Goal: Find specific page/section: Find specific page/section

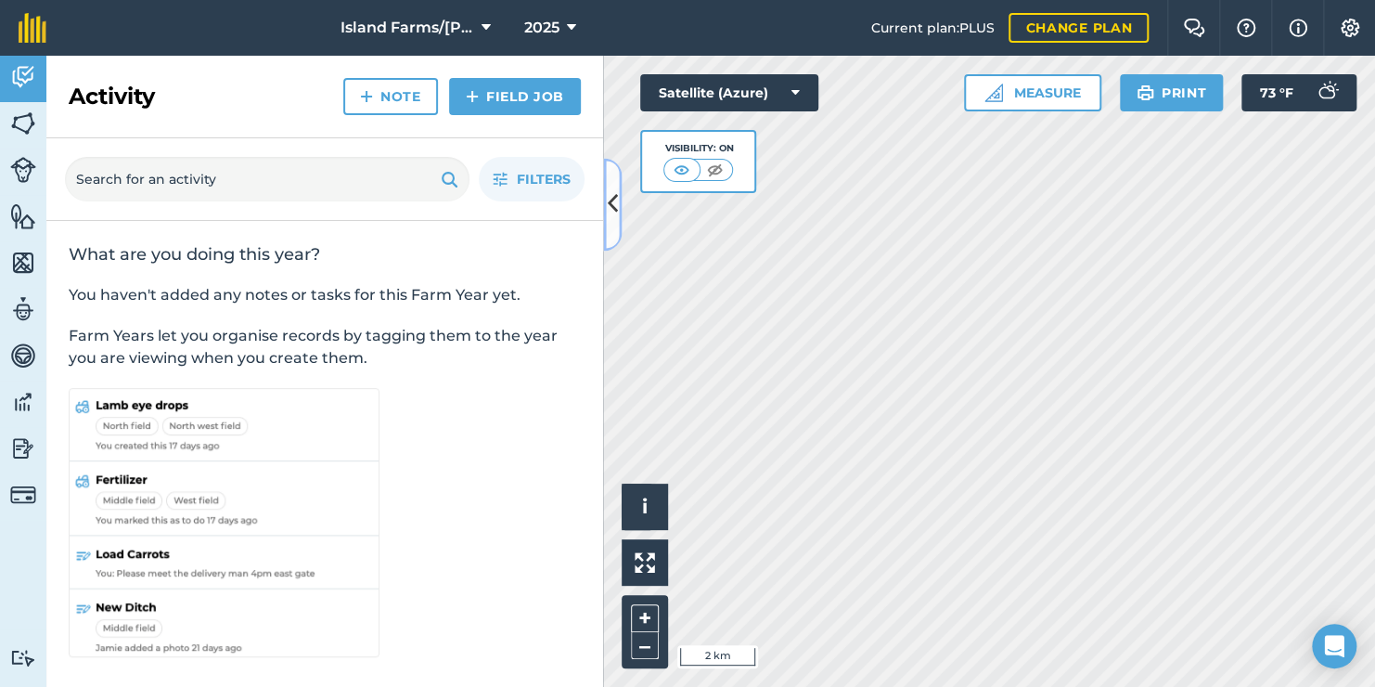
click at [608, 207] on icon at bounding box center [613, 204] width 10 height 32
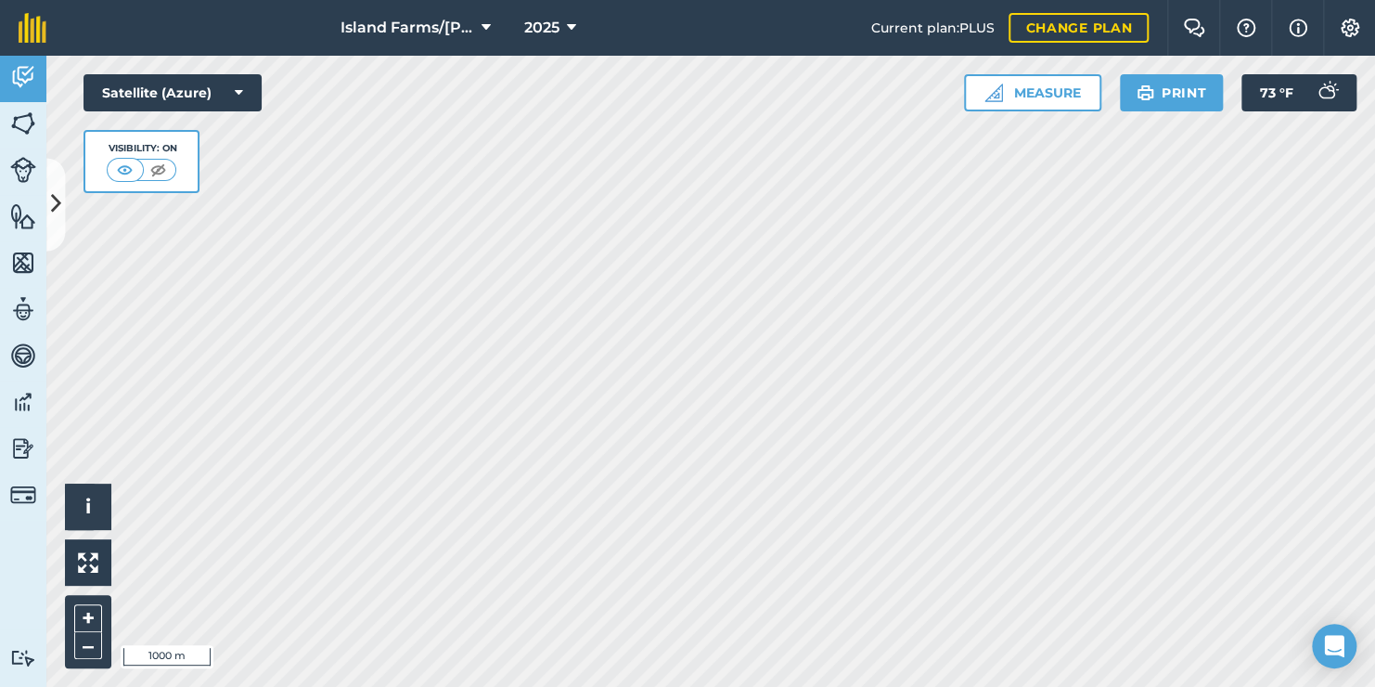
click at [905, 686] on html "Island Farms/[PERSON_NAME] 2025 Current plan : PLUS Change plan Farm Chat Help …" at bounding box center [687, 343] width 1375 height 687
